Goal: Transaction & Acquisition: Purchase product/service

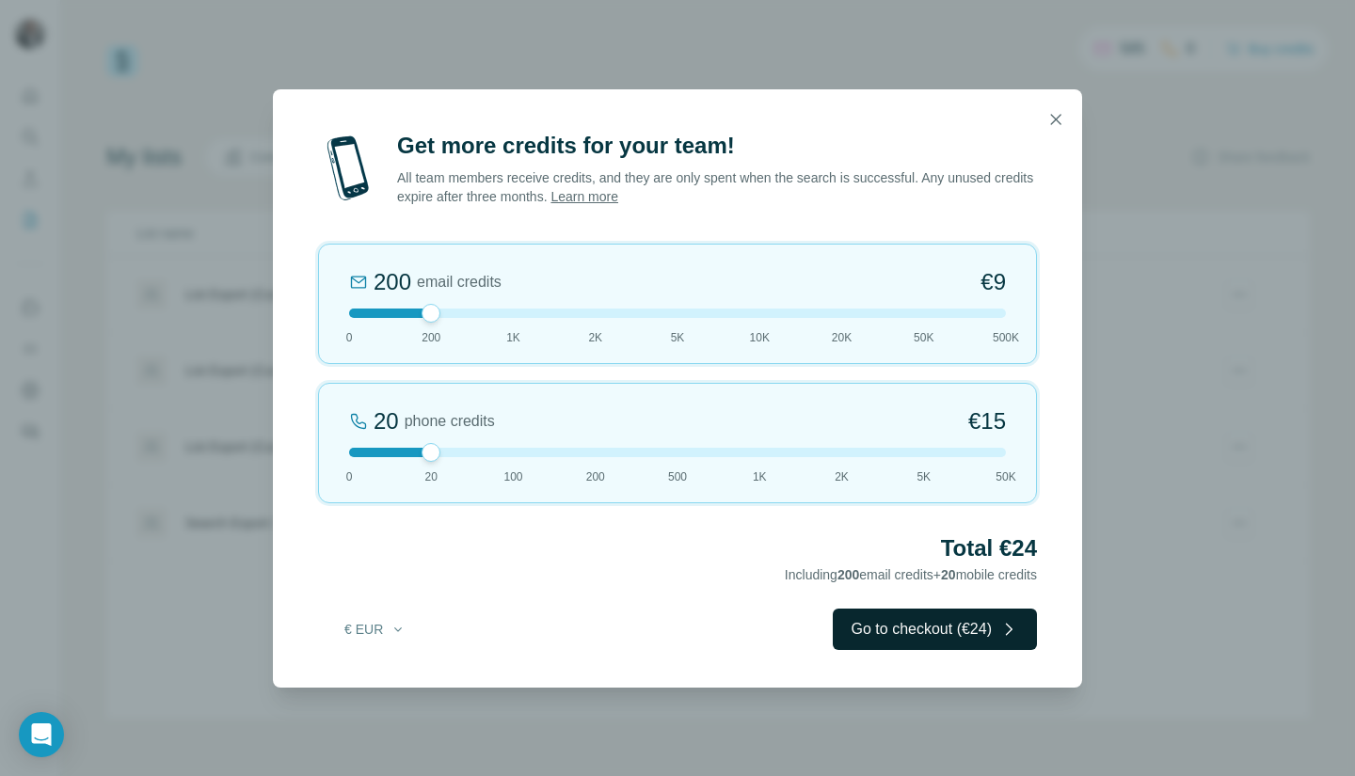
click at [963, 627] on button "Go to checkout (€24)" at bounding box center [934, 629] width 204 height 41
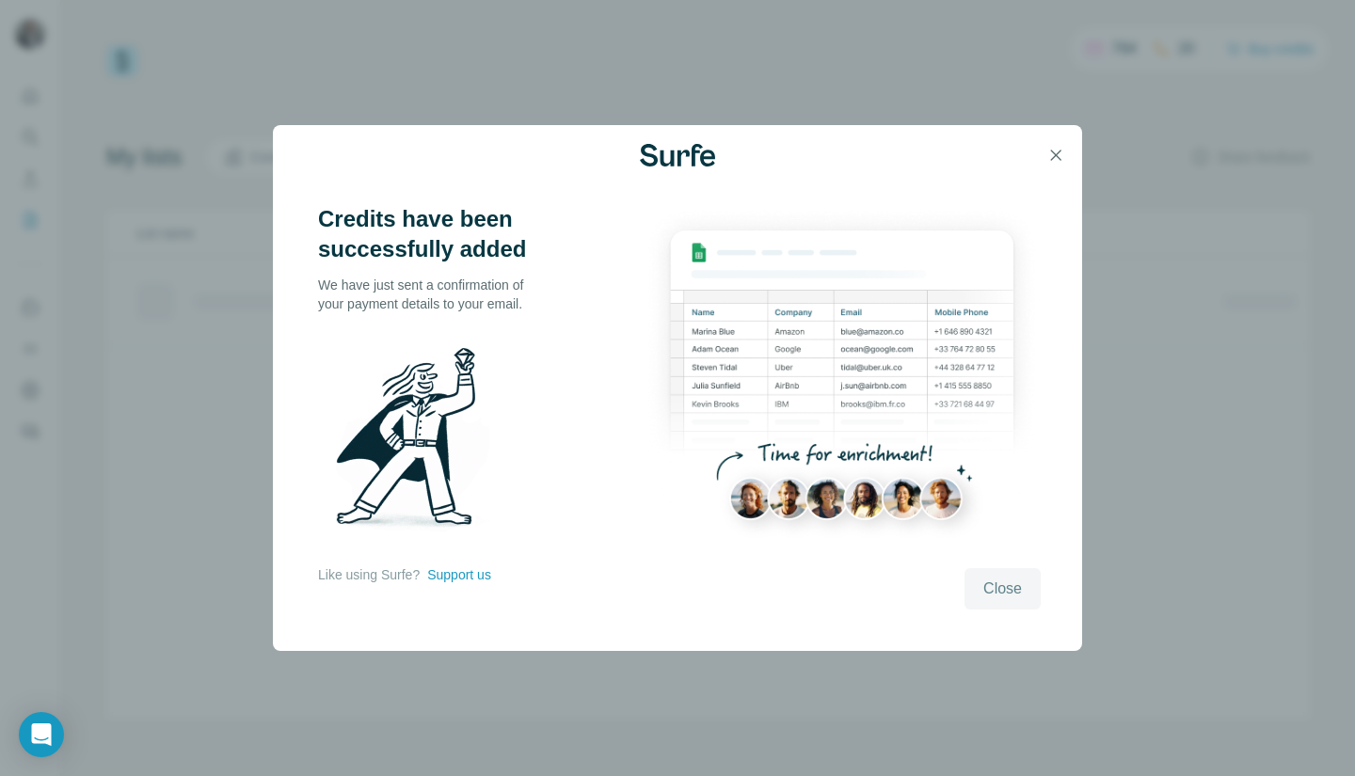
click at [1007, 578] on span "Close" at bounding box center [1002, 589] width 39 height 23
